Goal: Task Accomplishment & Management: Complete application form

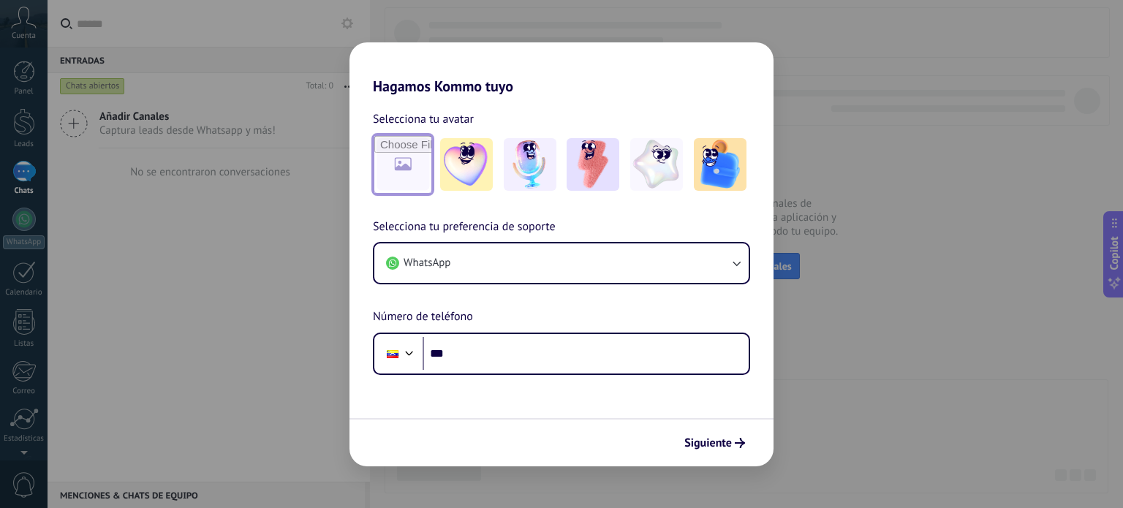
click at [425, 169] on input "file" at bounding box center [402, 164] width 57 height 57
type input "**********"
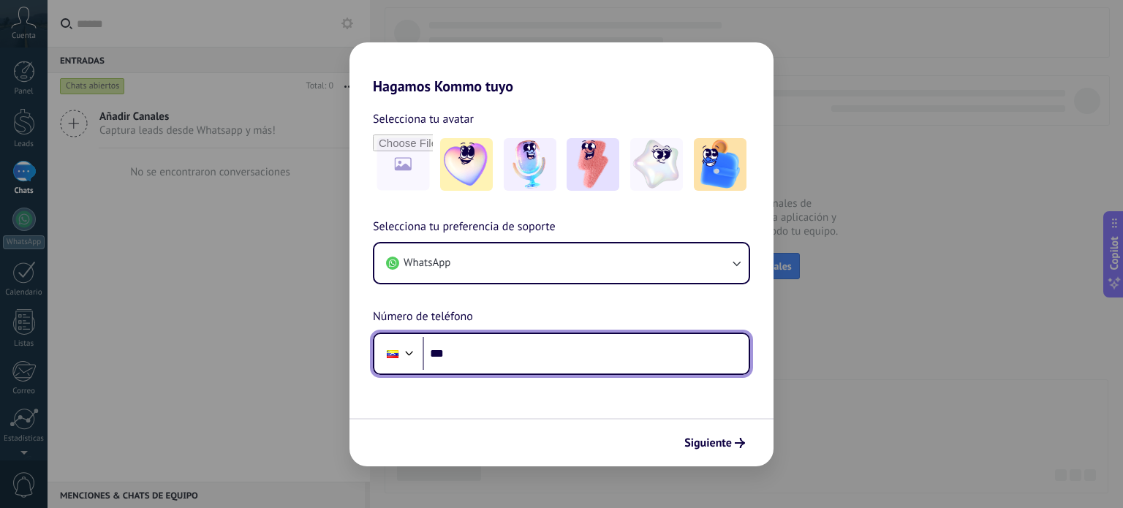
click at [511, 347] on input "***" at bounding box center [586, 354] width 326 height 34
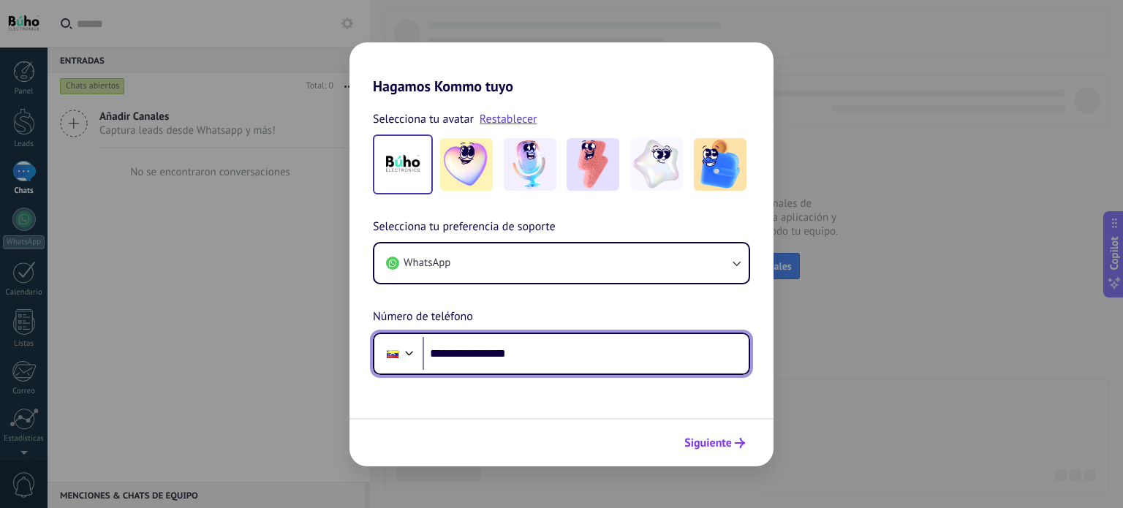
type input "**********"
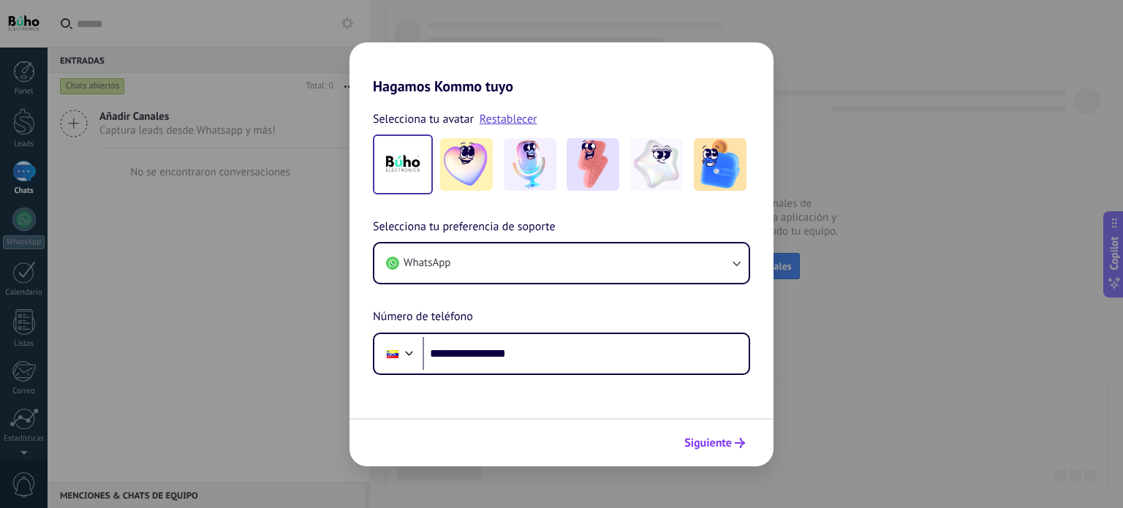
click at [731, 439] on span "Siguiente" at bounding box center [708, 443] width 48 height 10
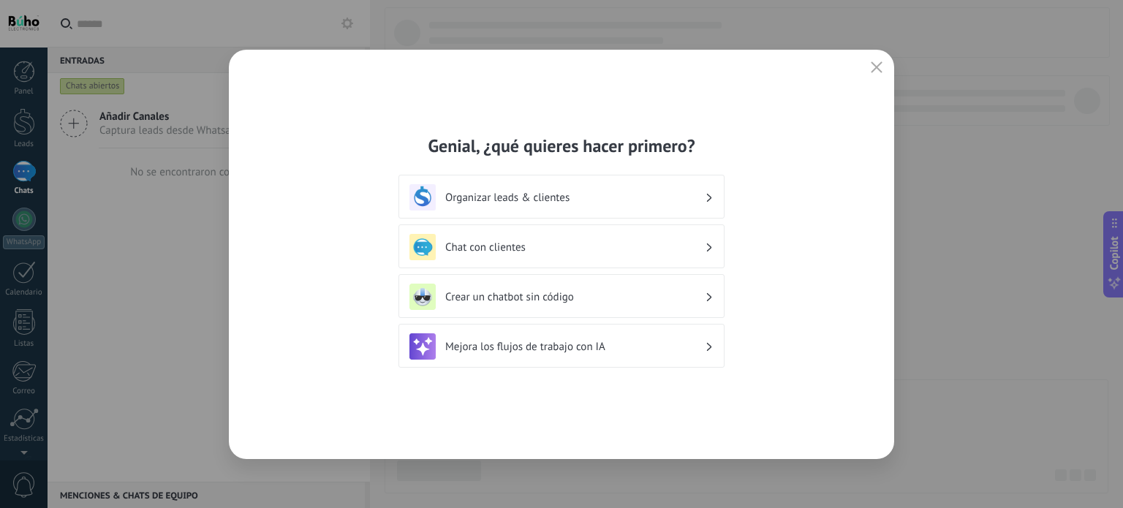
click at [638, 243] on h3 "Chat con clientes" at bounding box center [575, 248] width 260 height 14
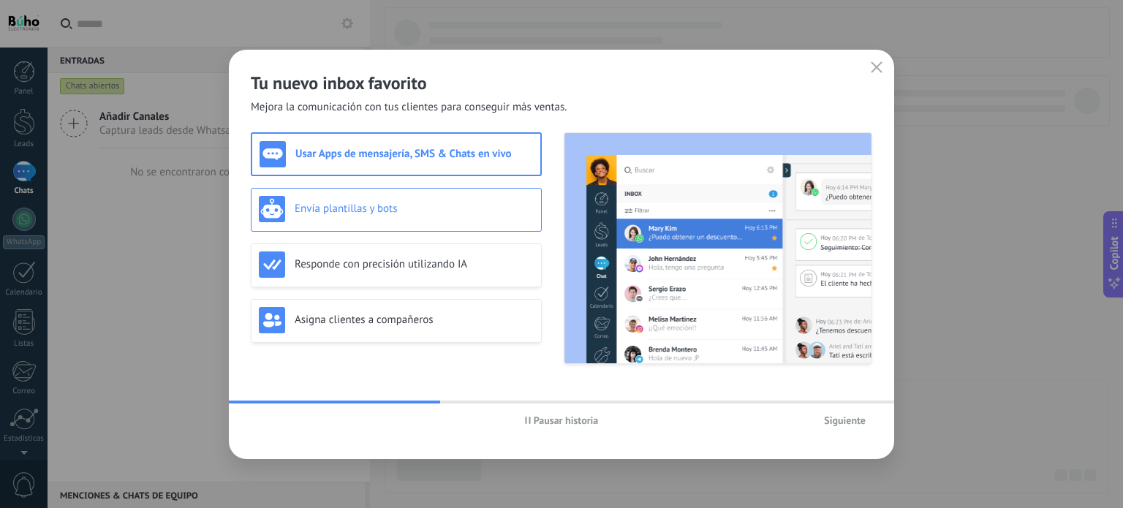
click at [495, 207] on h3 "Envía plantillas y bots" at bounding box center [414, 209] width 239 height 14
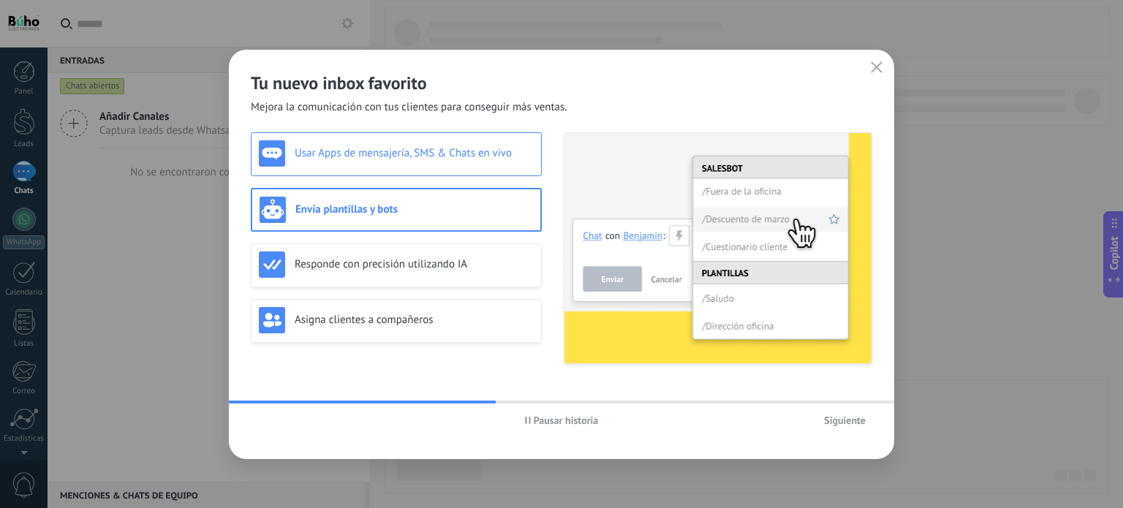
click at [378, 166] on div "Usar Apps de mensajería, SMS & Chats en vivo" at bounding box center [396, 153] width 275 height 26
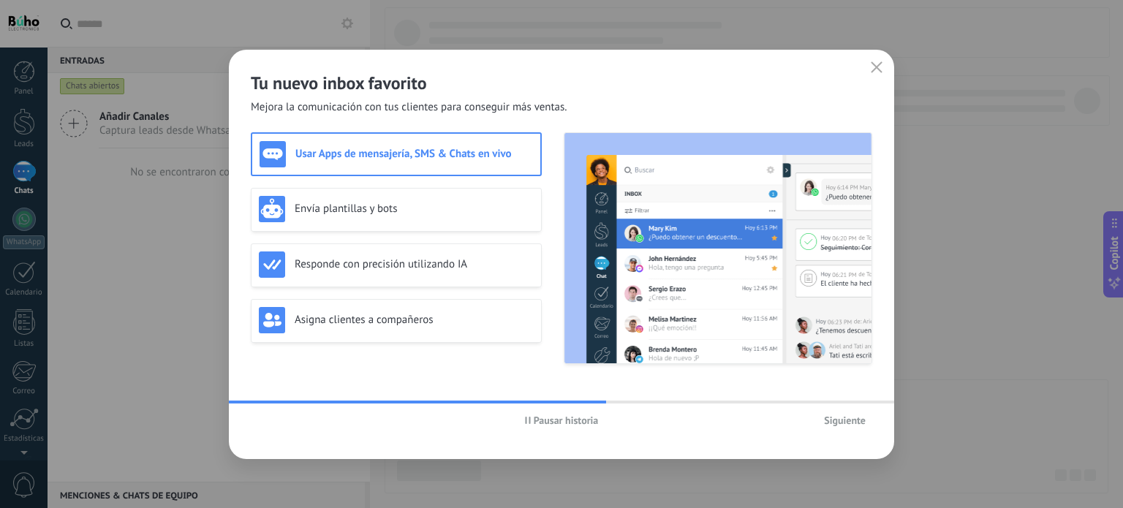
click at [833, 419] on span "Siguiente" at bounding box center [845, 420] width 42 height 10
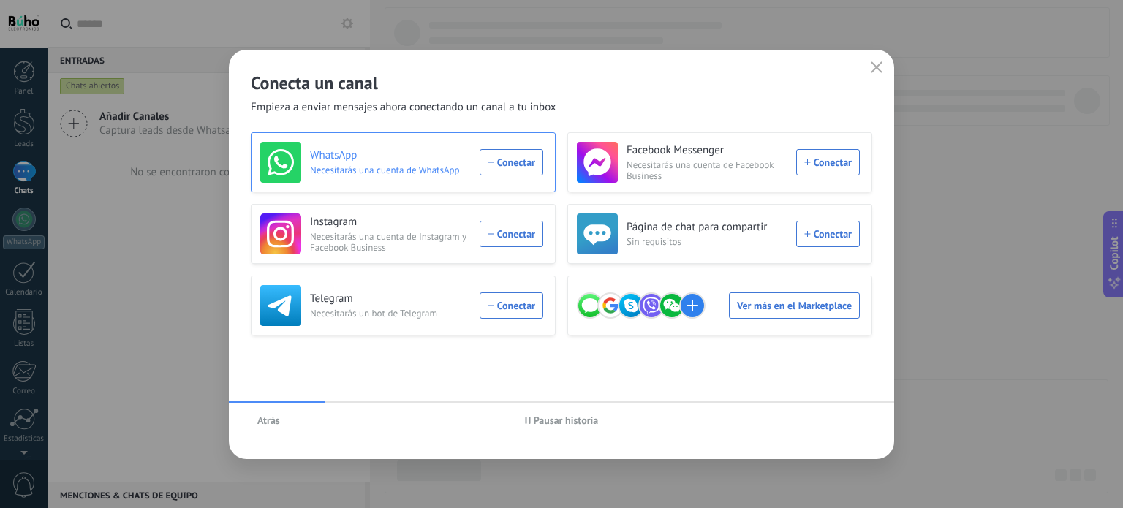
click at [507, 160] on div "WhatsApp Necesitarás una cuenta de WhatsApp Conectar" at bounding box center [401, 162] width 283 height 41
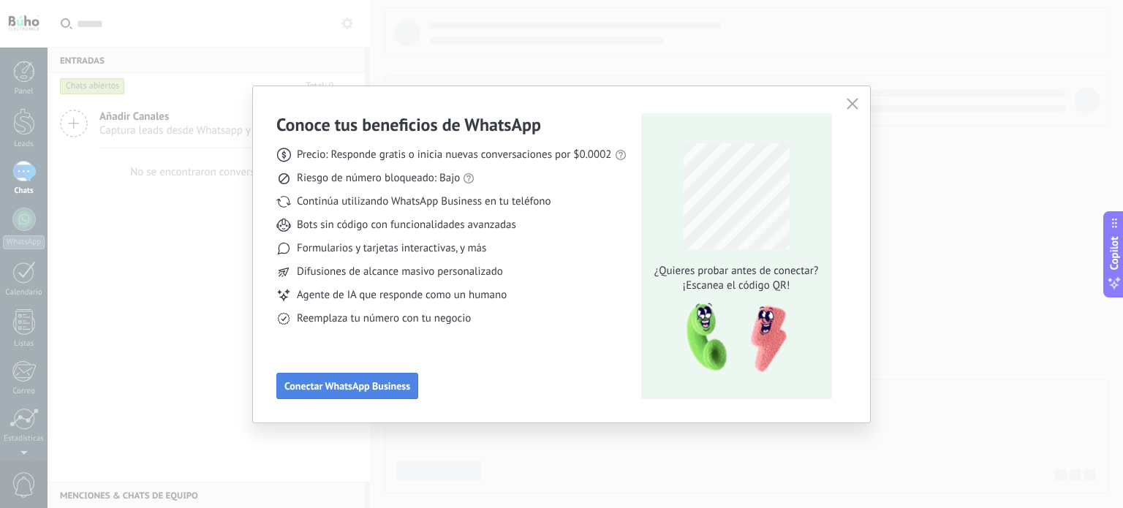
click at [388, 384] on span "Conectar WhatsApp Business" at bounding box center [347, 386] width 126 height 10
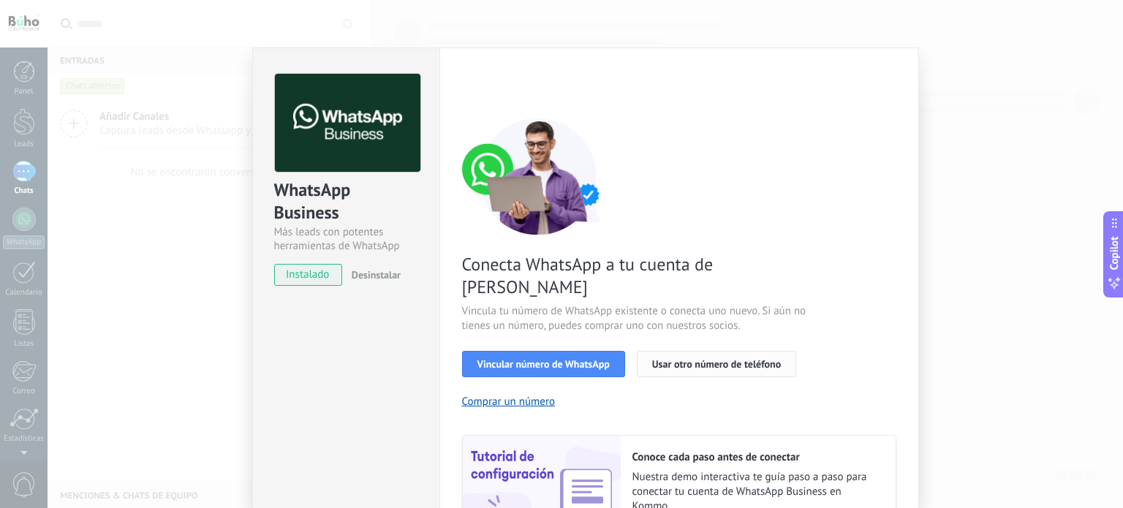
scroll to position [79, 0]
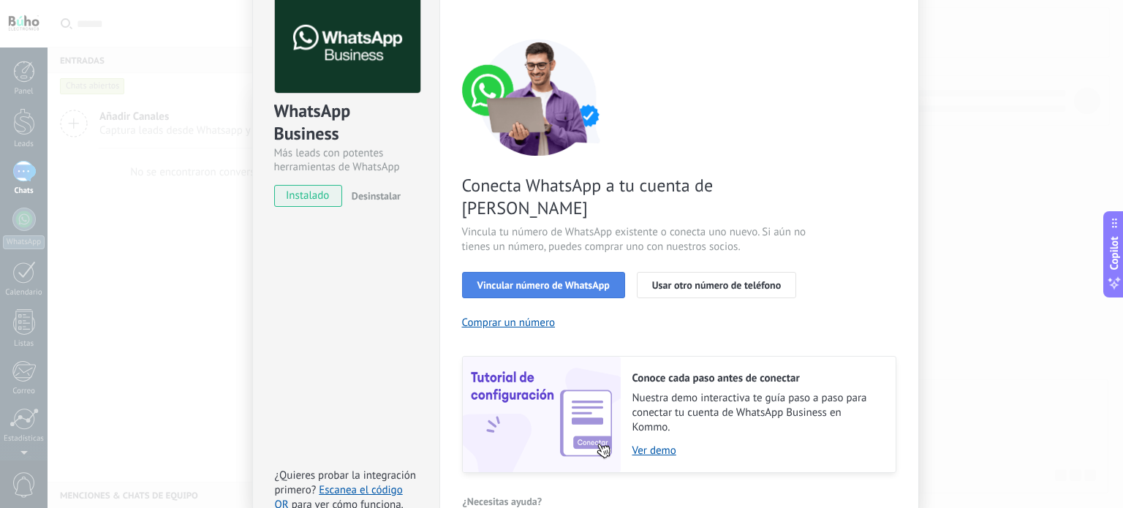
click at [551, 280] on span "Vincular número de WhatsApp" at bounding box center [543, 285] width 132 height 10
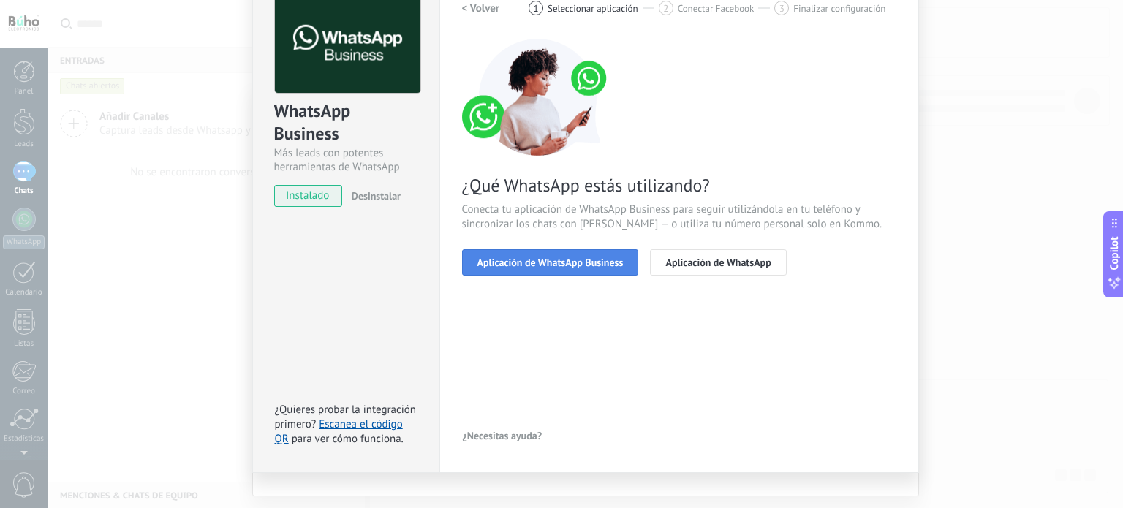
click at [557, 257] on span "Aplicación de WhatsApp Business" at bounding box center [550, 262] width 146 height 10
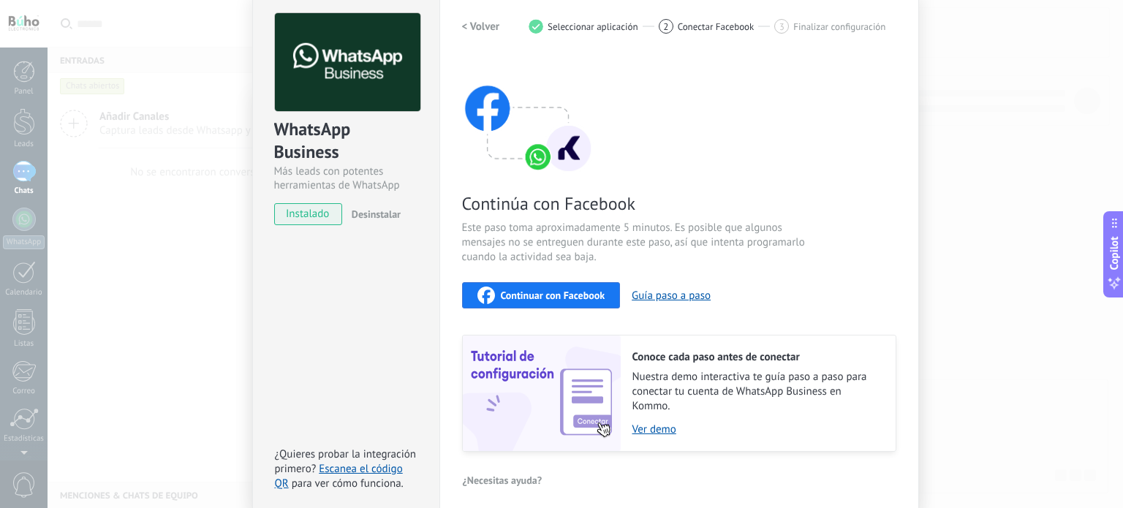
scroll to position [124, 0]
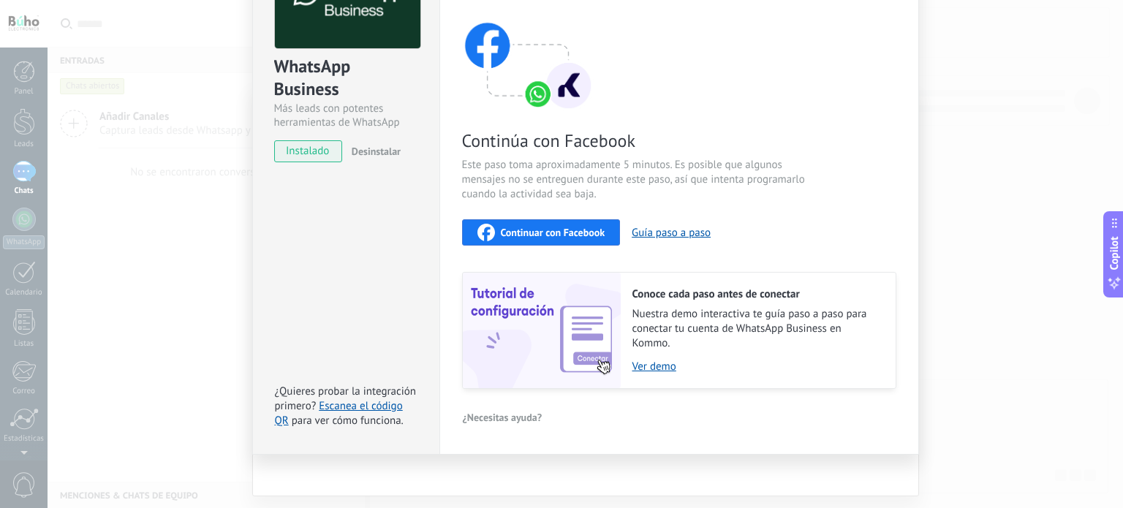
click at [540, 237] on span "Continuar con Facebook" at bounding box center [553, 232] width 105 height 10
click at [574, 228] on span "Continuar con Facebook" at bounding box center [553, 232] width 105 height 10
click at [652, 366] on link "Ver demo" at bounding box center [757, 367] width 249 height 14
click at [454, 480] on div "WhatsApp Business Más leads con potentes herramientas de WhatsApp instalado Des…" at bounding box center [586, 254] width 1076 height 508
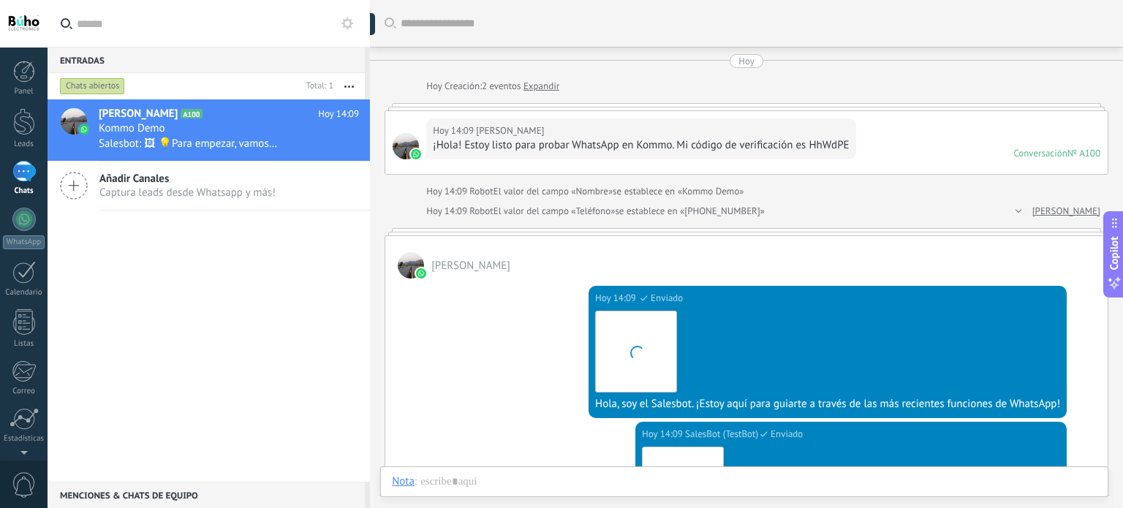
scroll to position [21, 0]
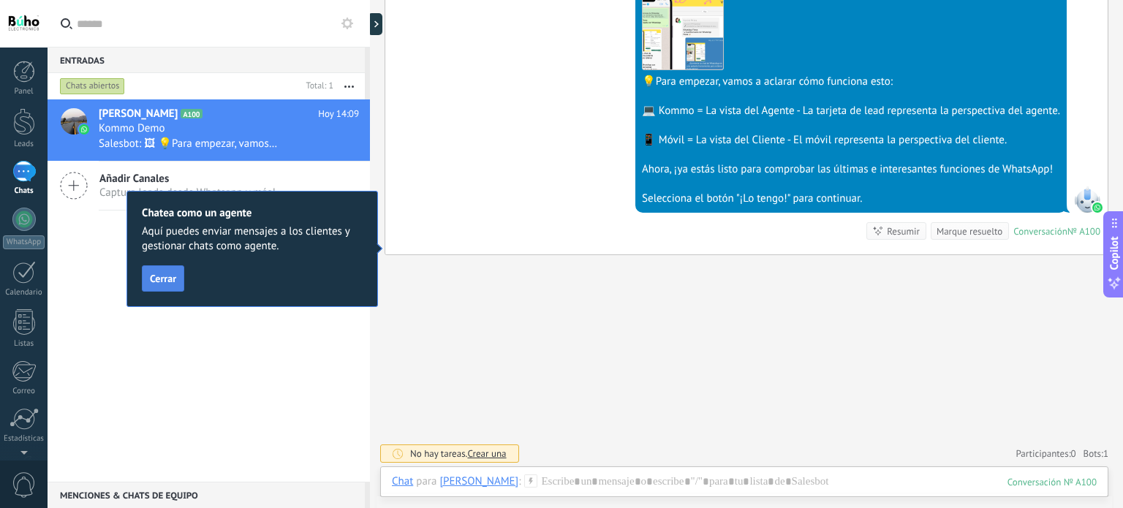
click at [175, 281] on button "Cerrar" at bounding box center [163, 278] width 42 height 26
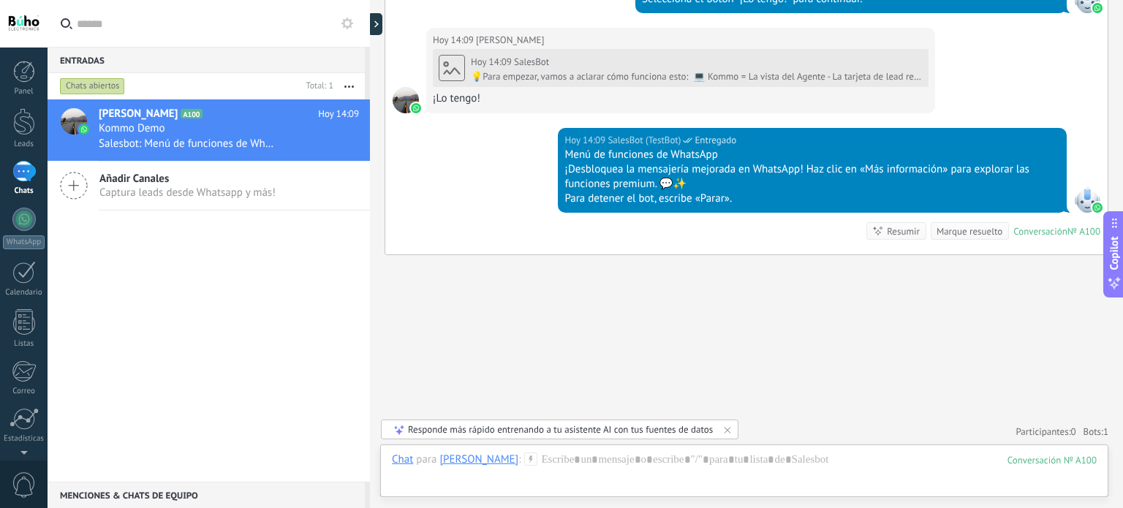
scroll to position [585, 0]
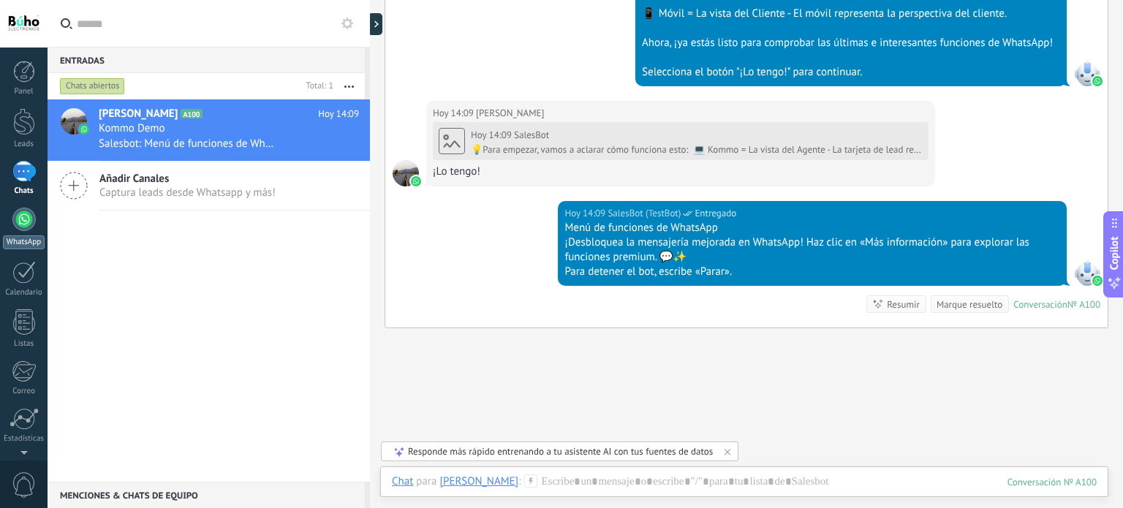
click at [22, 219] on div at bounding box center [23, 219] width 23 height 23
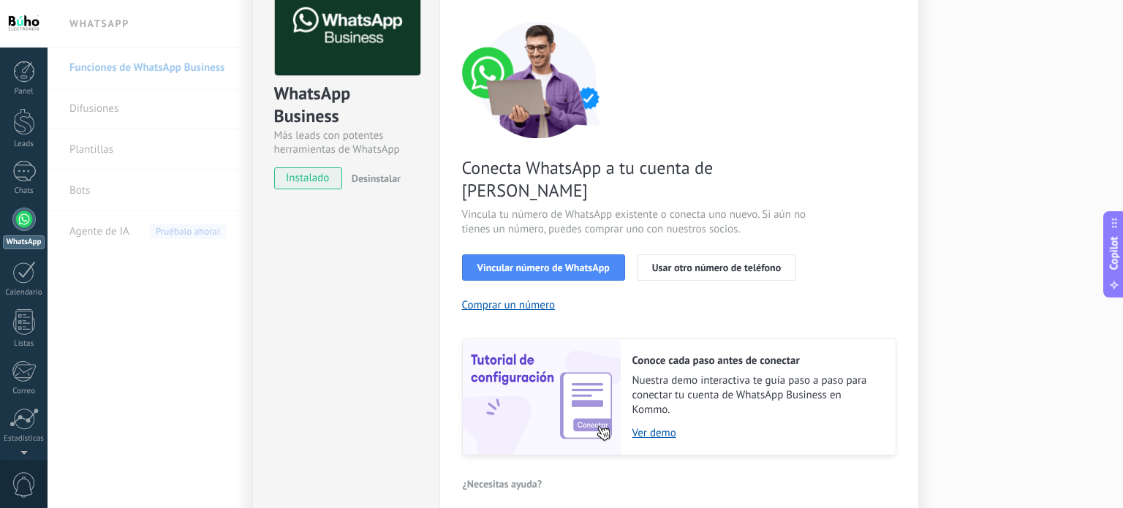
scroll to position [140, 0]
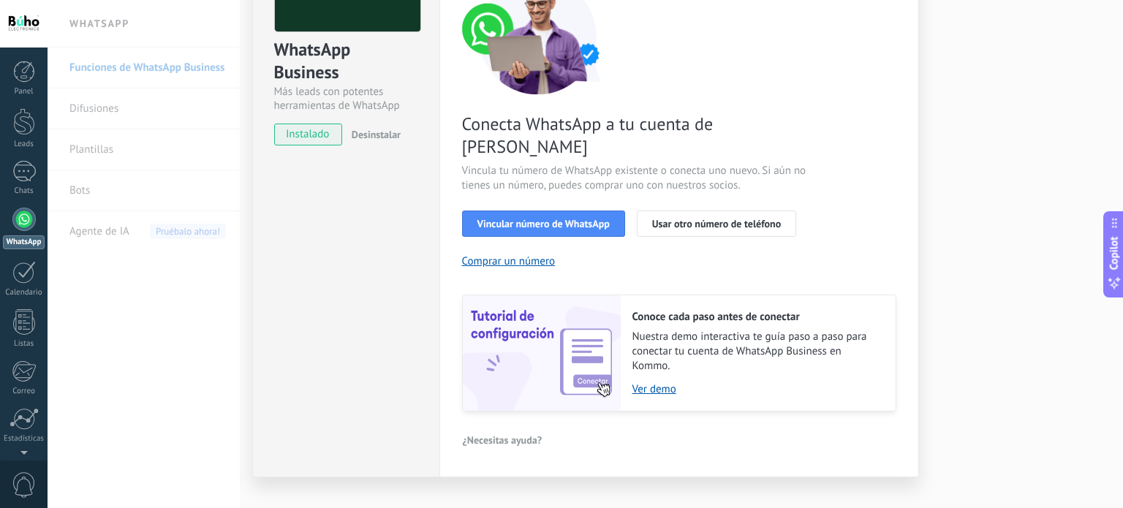
click at [524, 244] on div "Conecta WhatsApp a tu cuenta de Kommo Vincula tu número de WhatsApp existente o…" at bounding box center [679, 194] width 434 height 434
click at [504, 254] on button "Comprar un número" at bounding box center [509, 261] width 94 height 14
